Goal: Find specific page/section: Find specific page/section

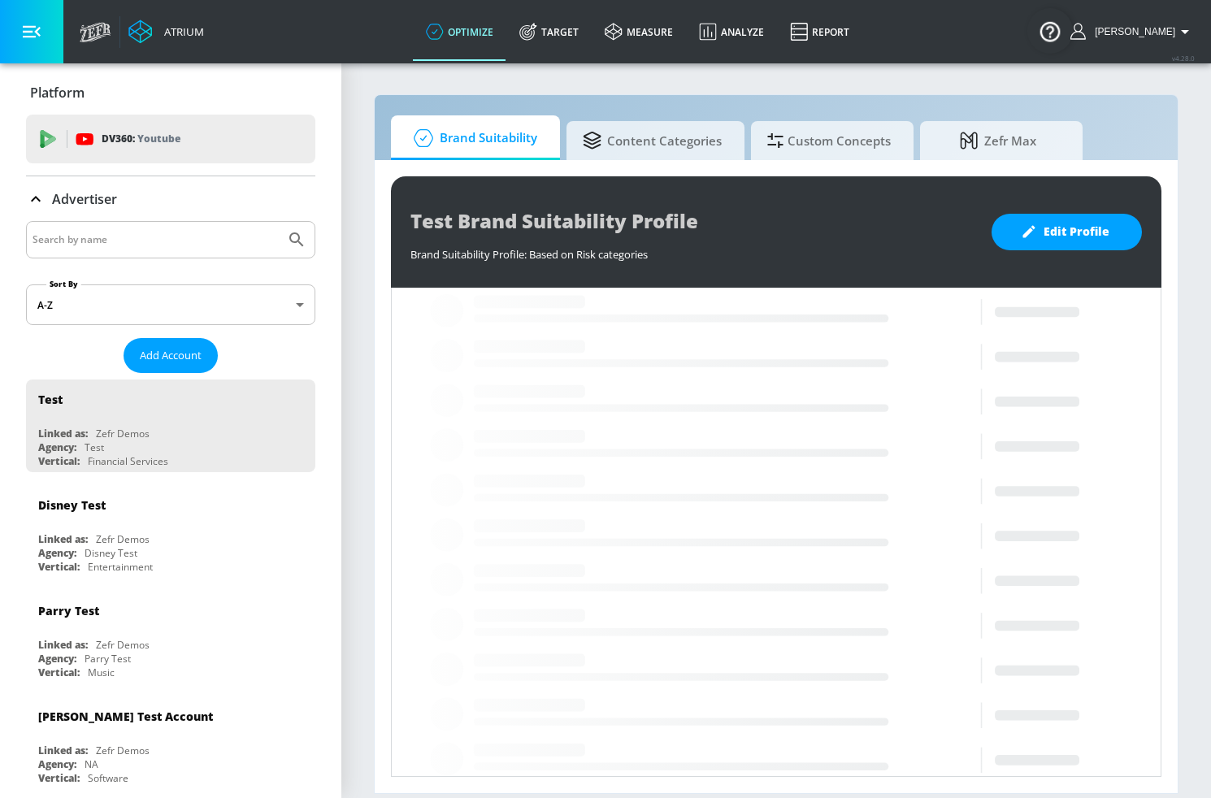
click at [169, 249] on input "Search by name" at bounding box center [156, 239] width 246 height 21
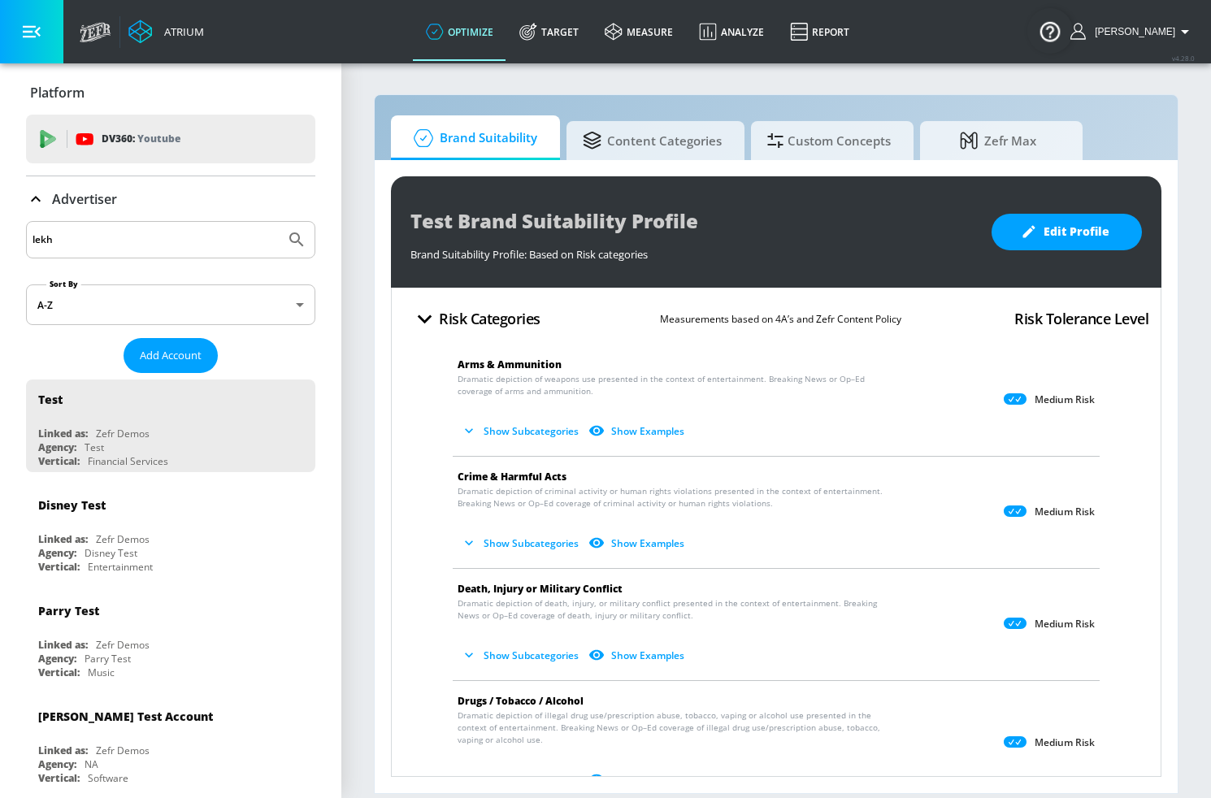
type input "lekh"
click at [287, 240] on icon "Submit Search" at bounding box center [297, 240] width 20 height 20
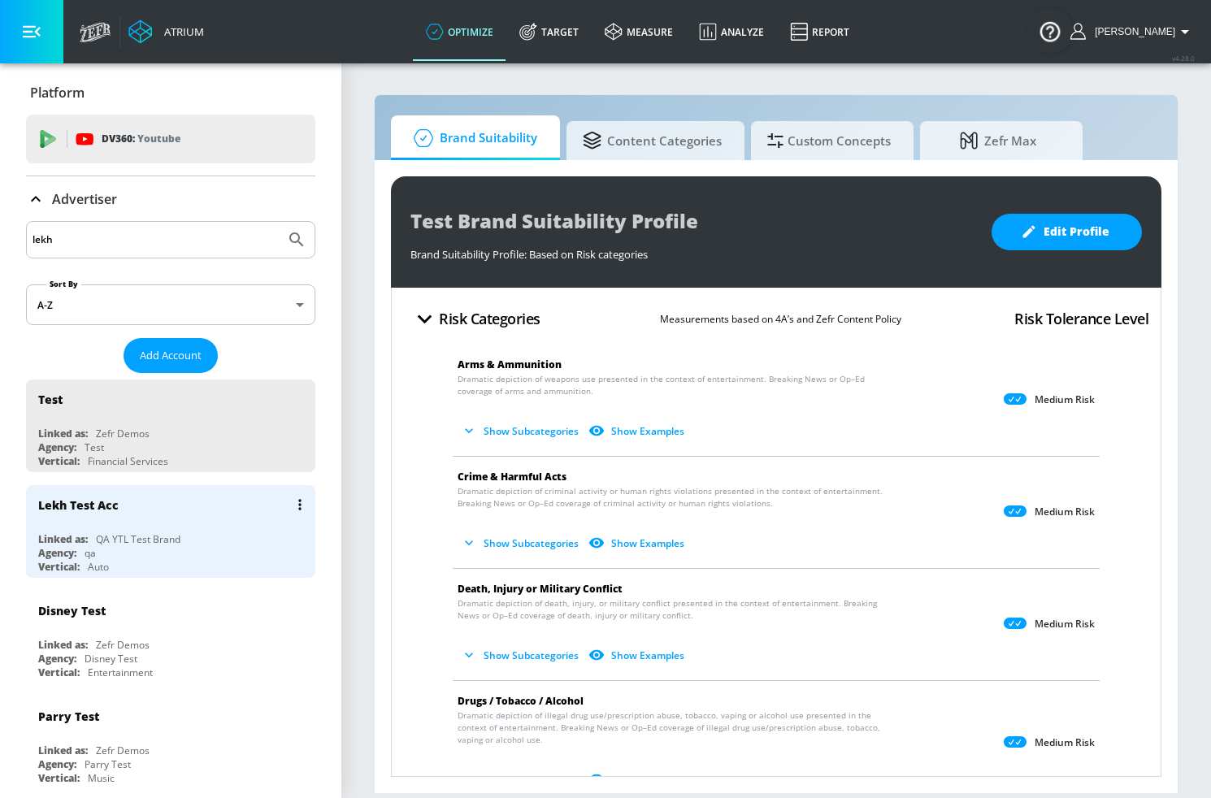
click at [191, 511] on div "Lekh Test Acc" at bounding box center [174, 504] width 273 height 39
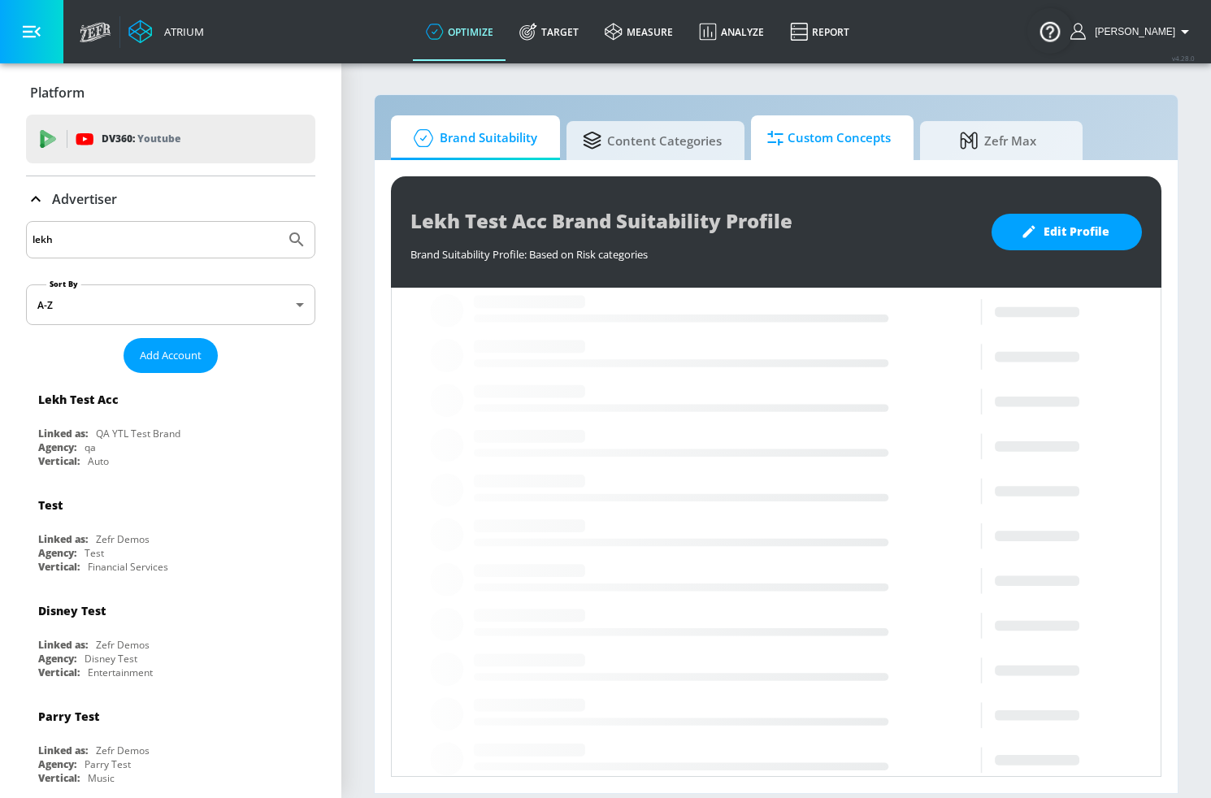
click at [840, 150] on span "Custom Concepts" at bounding box center [829, 138] width 124 height 39
